Goal: Task Accomplishment & Management: Use online tool/utility

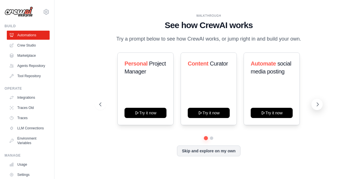
click at [317, 104] on icon at bounding box center [318, 105] width 6 height 6
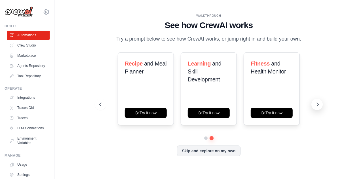
click at [317, 104] on icon at bounding box center [318, 105] width 6 height 6
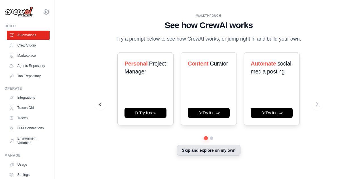
click at [198, 155] on button "Skip and explore on my own" at bounding box center [208, 150] width 63 height 11
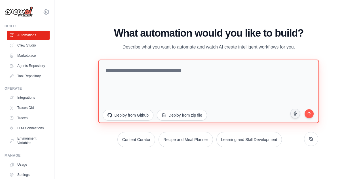
click at [163, 64] on textarea at bounding box center [208, 91] width 221 height 64
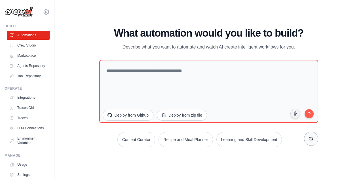
click at [310, 140] on icon at bounding box center [311, 138] width 3 height 3
click at [30, 133] on link "LLM Connections" at bounding box center [28, 128] width 43 height 9
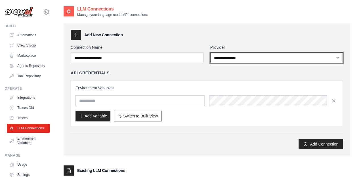
click at [218, 60] on select "**********" at bounding box center [276, 58] width 133 height 11
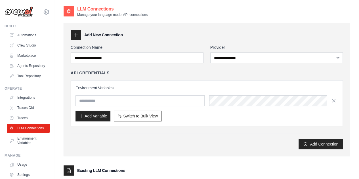
click at [177, 39] on div "Add New Connection" at bounding box center [207, 35] width 272 height 10
